Goal: Information Seeking & Learning: Find specific fact

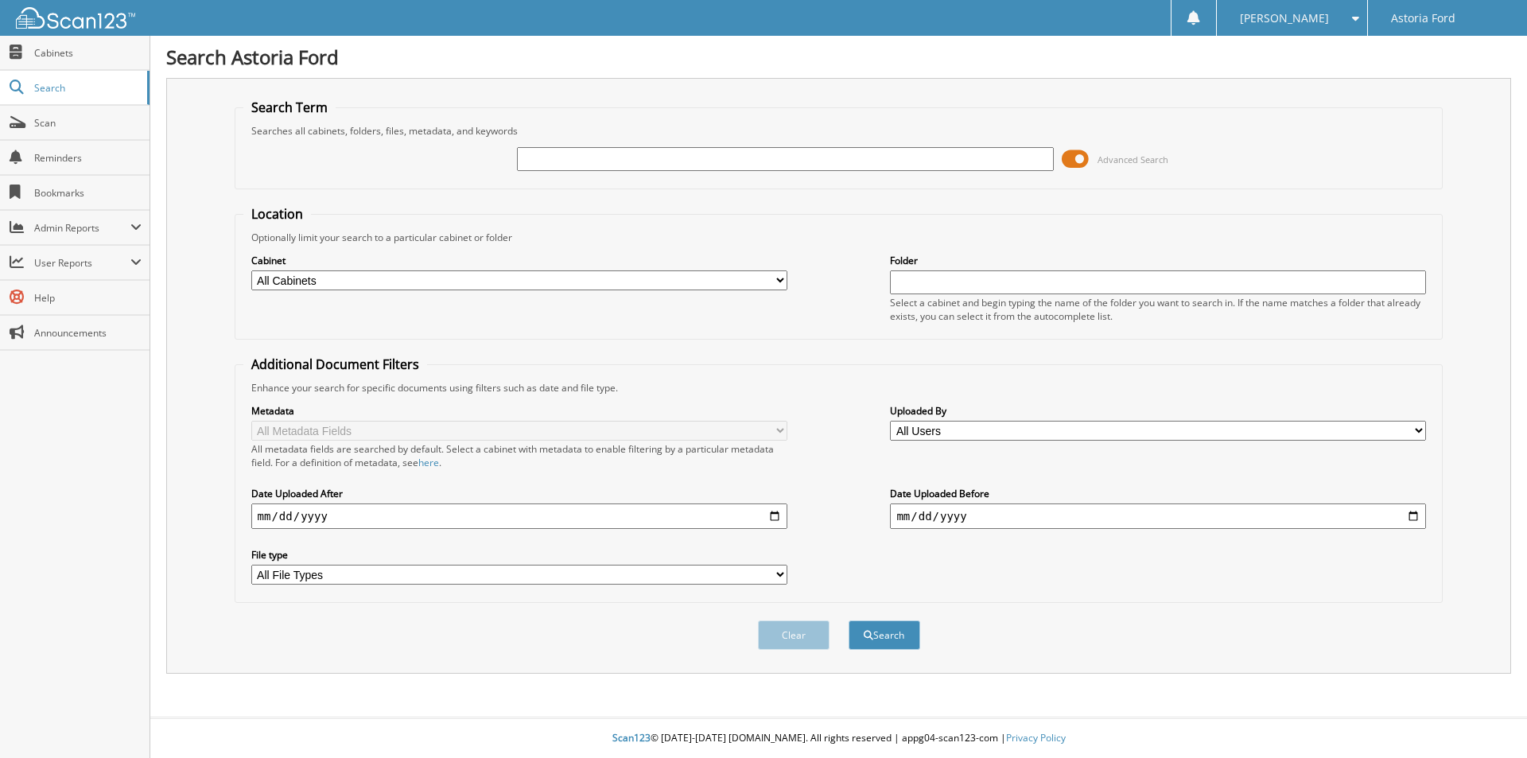
click at [542, 158] on input "text" at bounding box center [785, 159] width 536 height 24
type input "ALPHA COMMERCIAL CARDS"
click at [849, 620] on button "Search" at bounding box center [885, 634] width 72 height 29
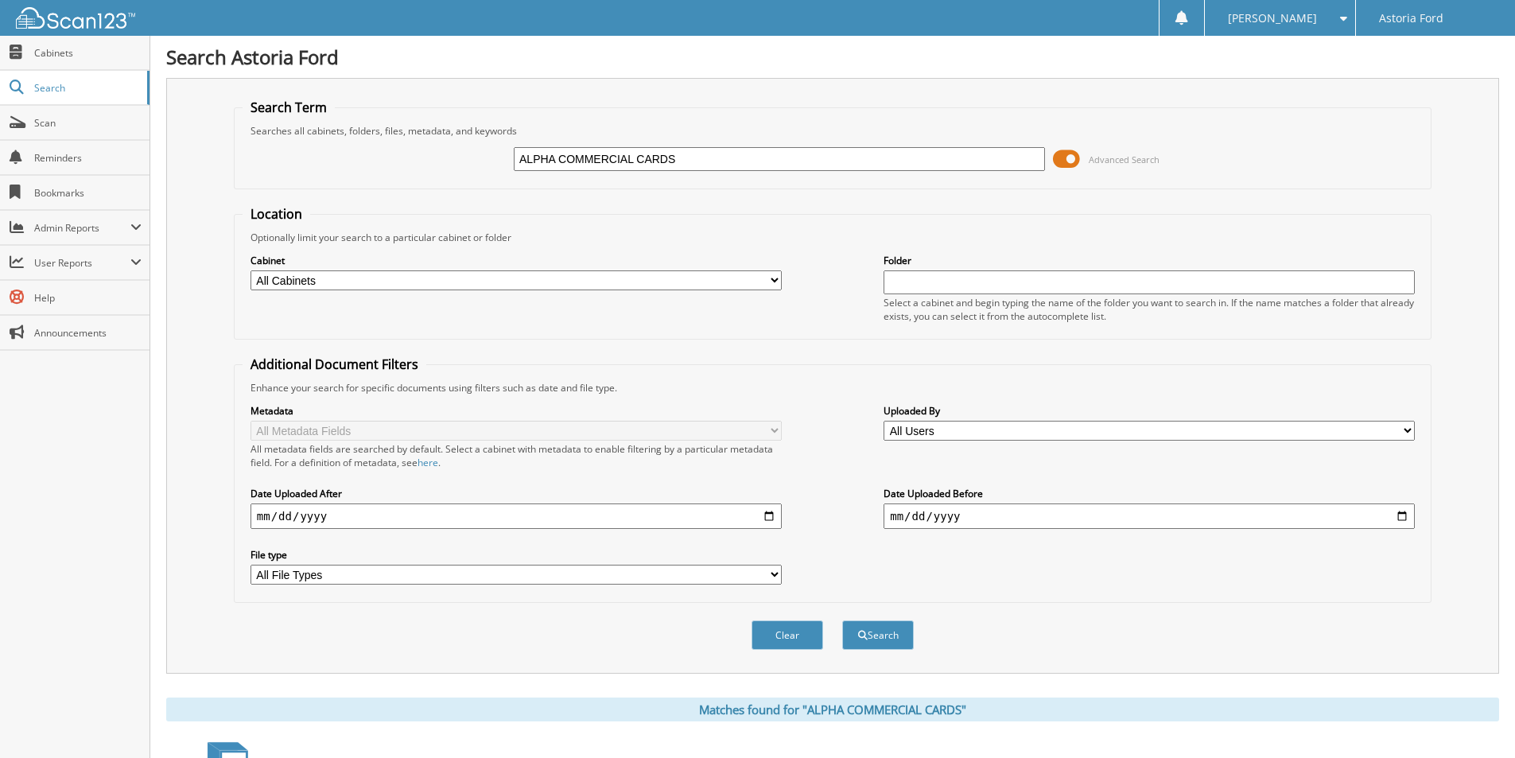
click at [562, 157] on input "ALPHA COMMERCIAL CARDS" at bounding box center [779, 159] width 531 height 24
click at [683, 164] on input "ALPHACOMMERCIAL CARDS" at bounding box center [779, 159] width 531 height 24
type input "ALPHACOMMERCIAL"
click at [842, 620] on button "Search" at bounding box center [878, 634] width 72 height 29
click at [558, 160] on input "ALPHACOMMERCIAL" at bounding box center [779, 159] width 531 height 24
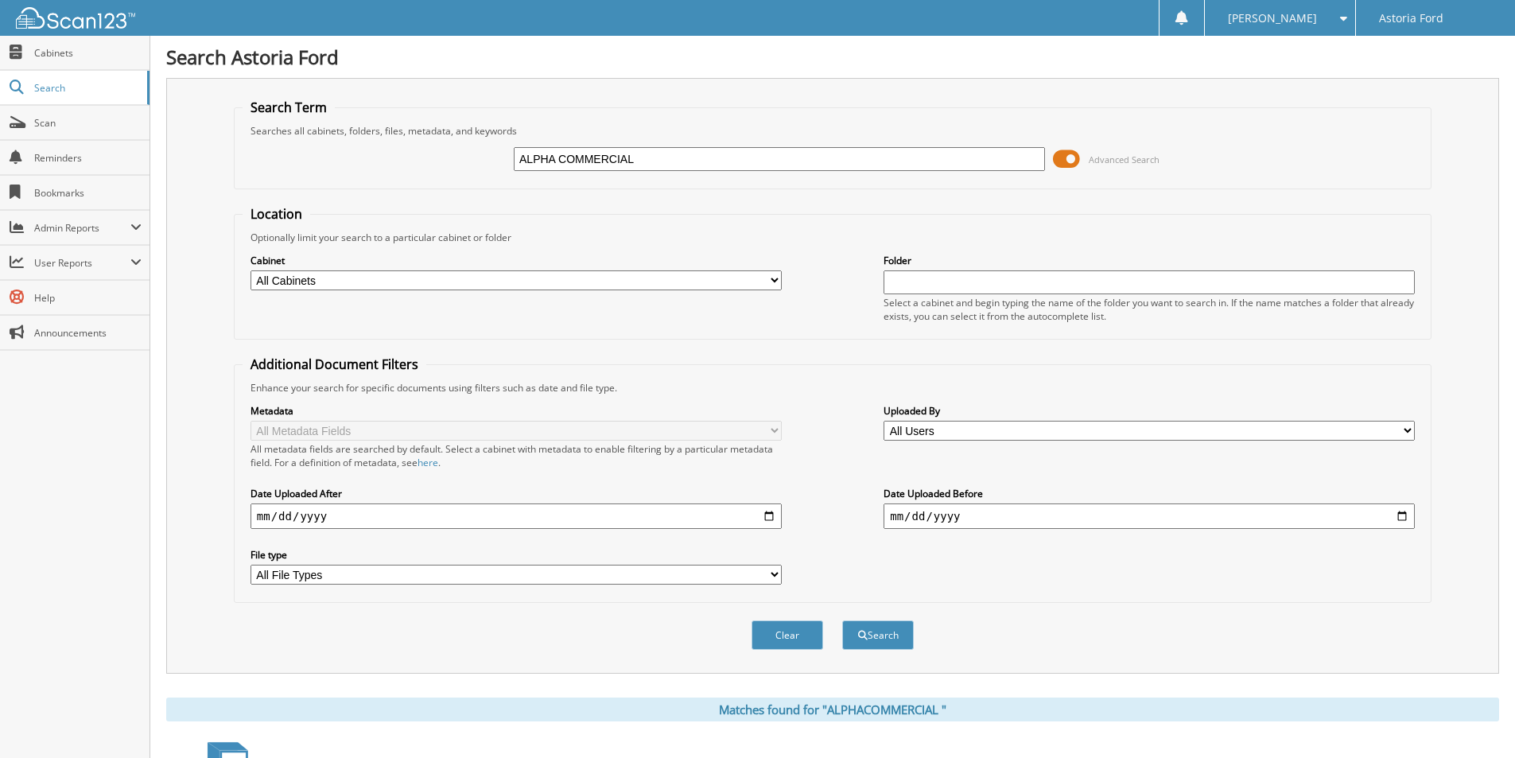
type input "ALPHA COMMERCIAL"
click at [842, 620] on button "Search" at bounding box center [878, 634] width 72 height 29
click at [65, 133] on link "Scan" at bounding box center [75, 123] width 150 height 34
